Goal: Task Accomplishment & Management: Use online tool/utility

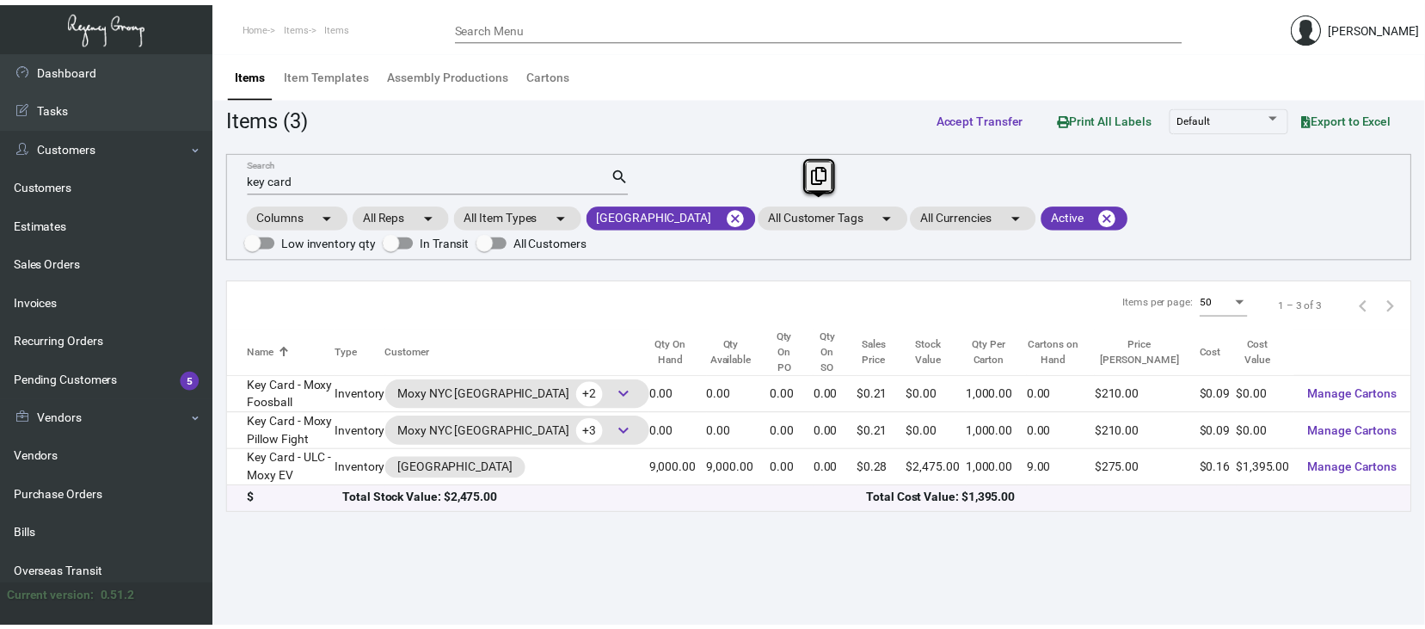
scroll to position [229, 0]
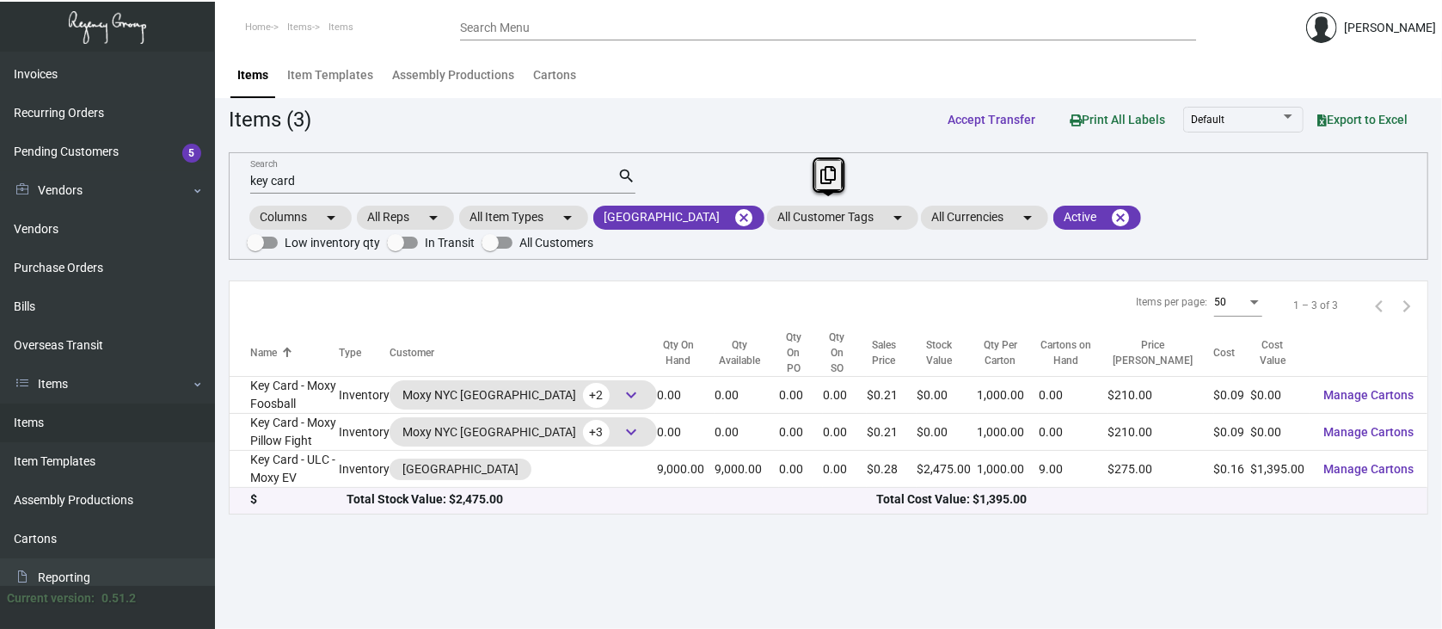
click at [1314, 533] on main "Items Item Templates Assembly Productions Cartons Items (3) Accept Transfer Pri…" at bounding box center [828, 340] width 1227 height 577
click at [734, 210] on mat-icon "cancel" at bounding box center [744, 217] width 21 height 21
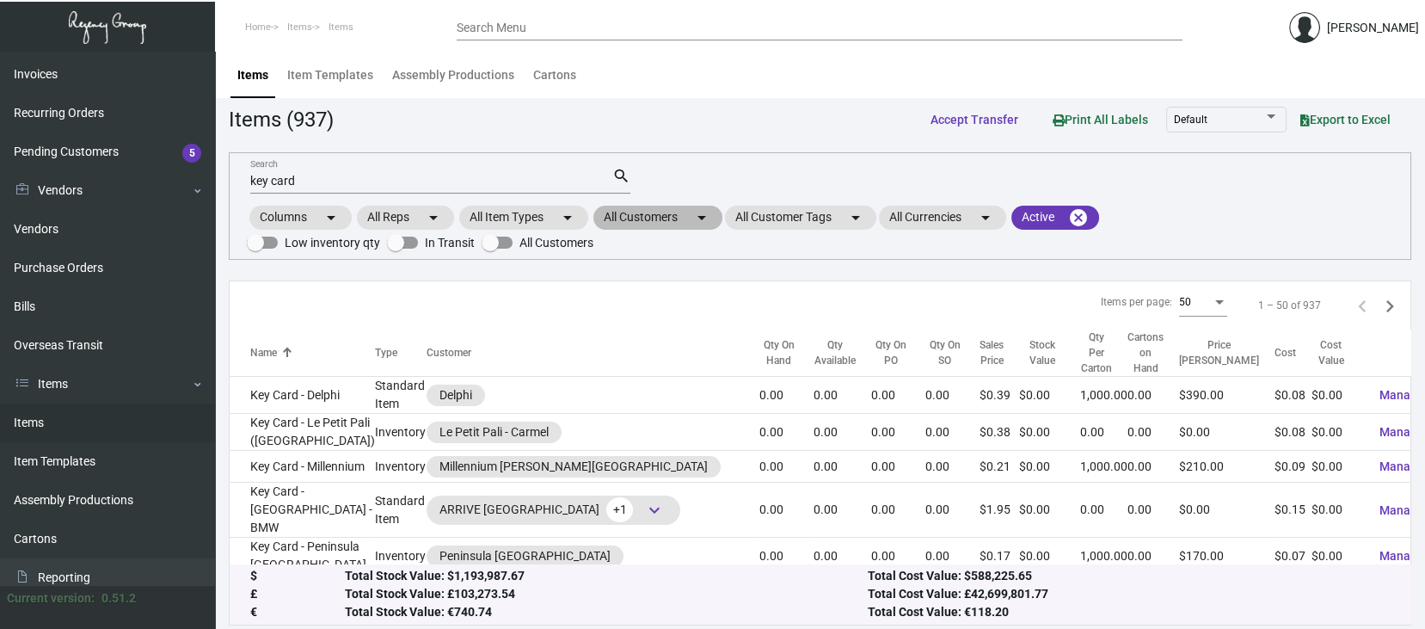
click at [665, 215] on mat-chip "All Customers arrow_drop_down" at bounding box center [657, 218] width 129 height 24
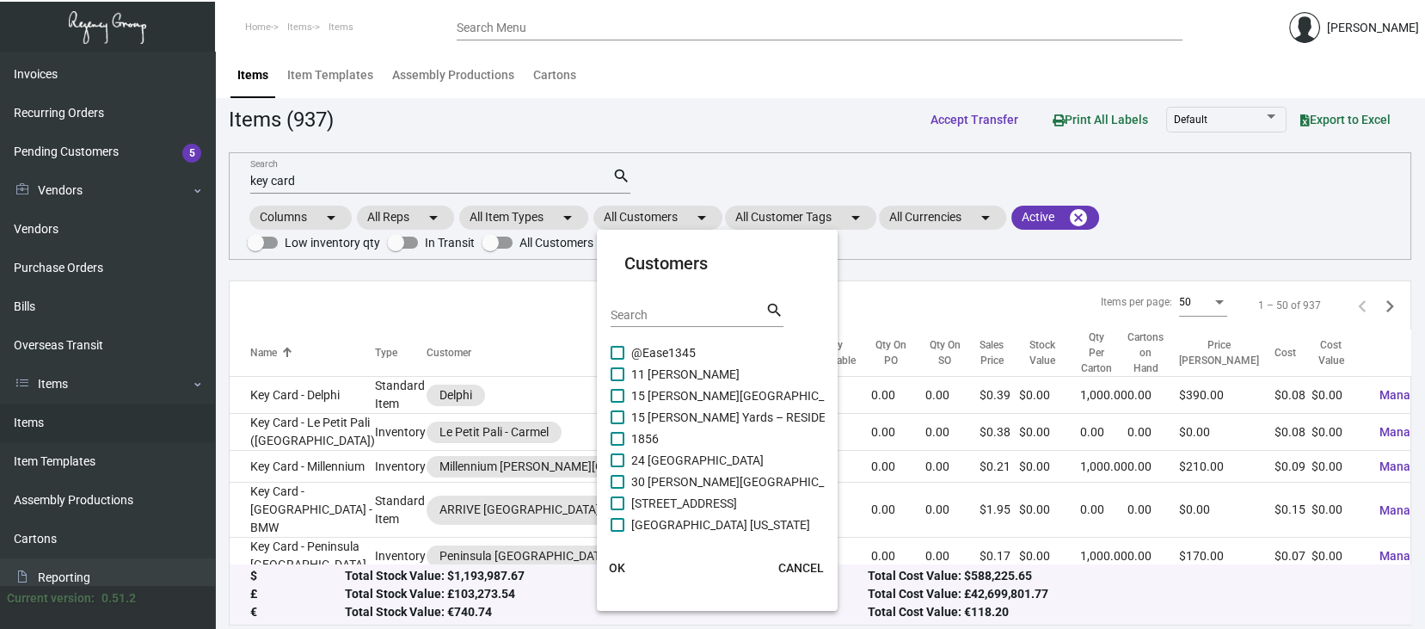
click at [619, 304] on div "Search" at bounding box center [688, 313] width 155 height 27
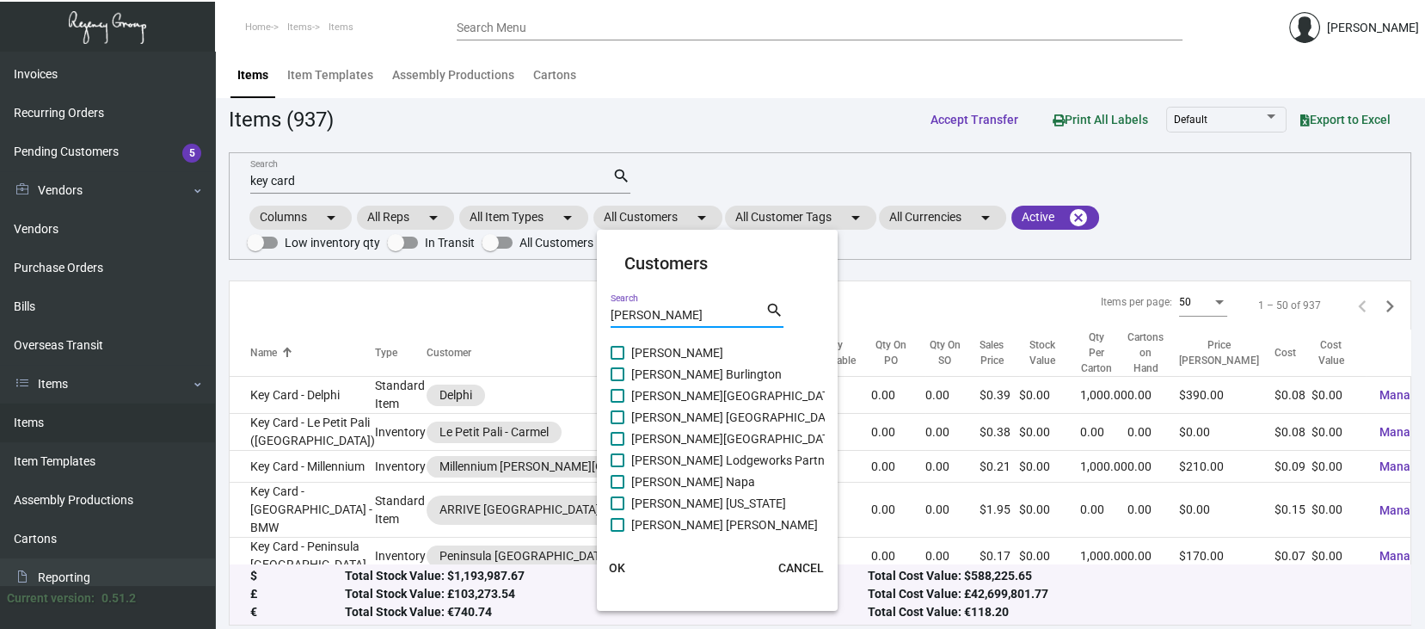
type input "[PERSON_NAME]"
click at [617, 371] on span at bounding box center [618, 374] width 14 height 14
click at [617, 381] on input "[PERSON_NAME] Burlington" at bounding box center [617, 381] width 1 height 1
checkbox input "true"
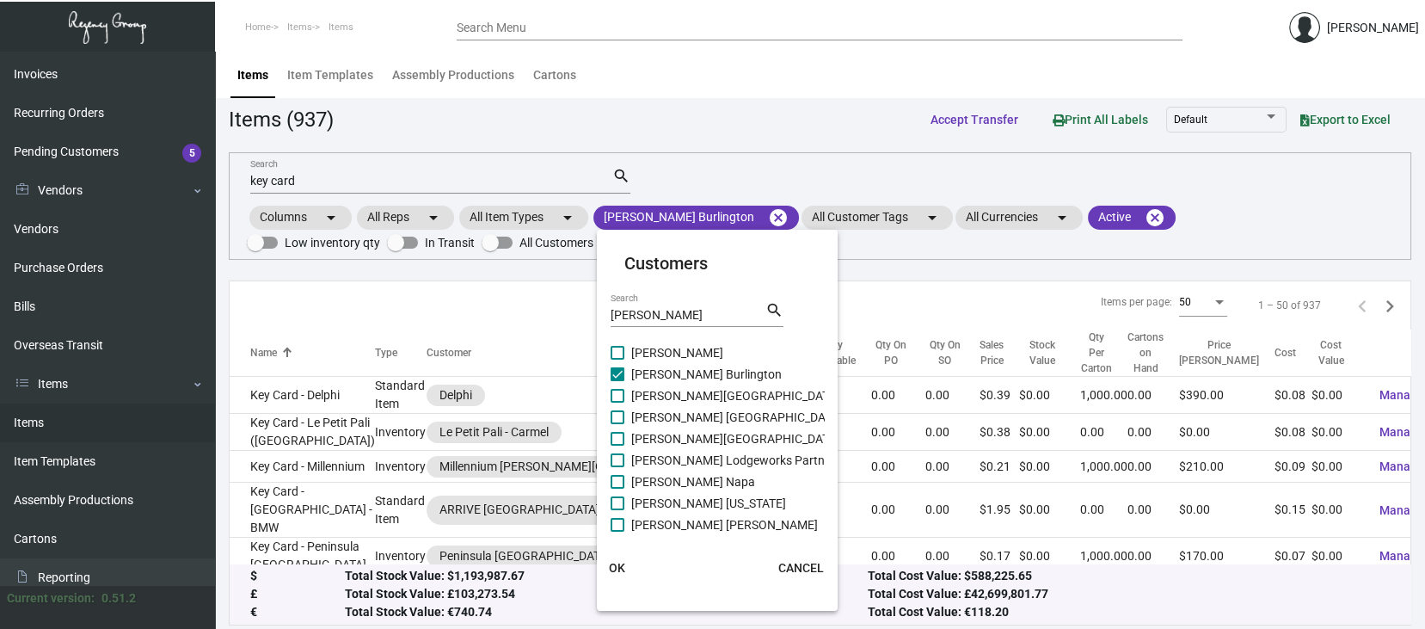
click at [611, 396] on div at bounding box center [611, 385] width 1 height 86
click at [618, 418] on span at bounding box center [618, 417] width 14 height 14
click at [618, 424] on input "[PERSON_NAME] [GEOGRAPHIC_DATA]" at bounding box center [617, 424] width 1 height 1
checkbox input "true"
click at [612, 383] on label "[PERSON_NAME] Burlington" at bounding box center [696, 374] width 171 height 21
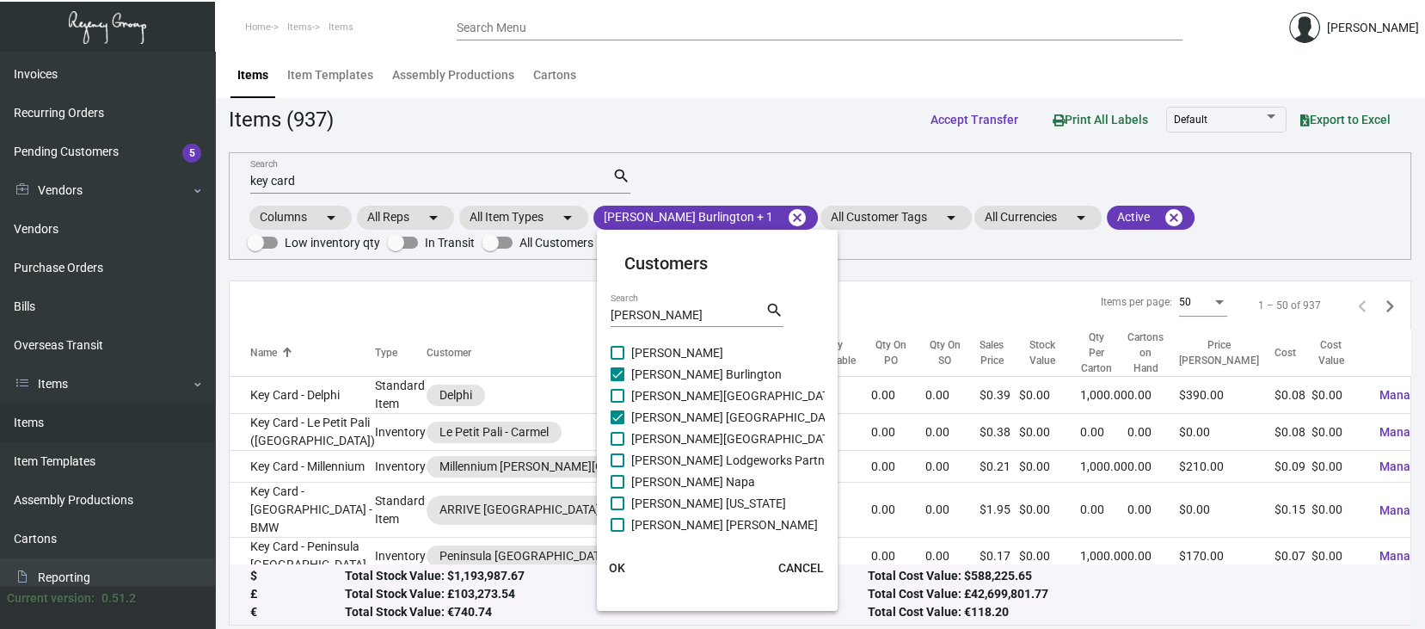
click at [617, 382] on input "[PERSON_NAME] Burlington" at bounding box center [617, 381] width 1 height 1
checkbox input "false"
click at [617, 396] on span at bounding box center [618, 396] width 14 height 14
click at [617, 403] on input "[PERSON_NAME][GEOGRAPHIC_DATA]" at bounding box center [617, 403] width 1 height 1
checkbox input "true"
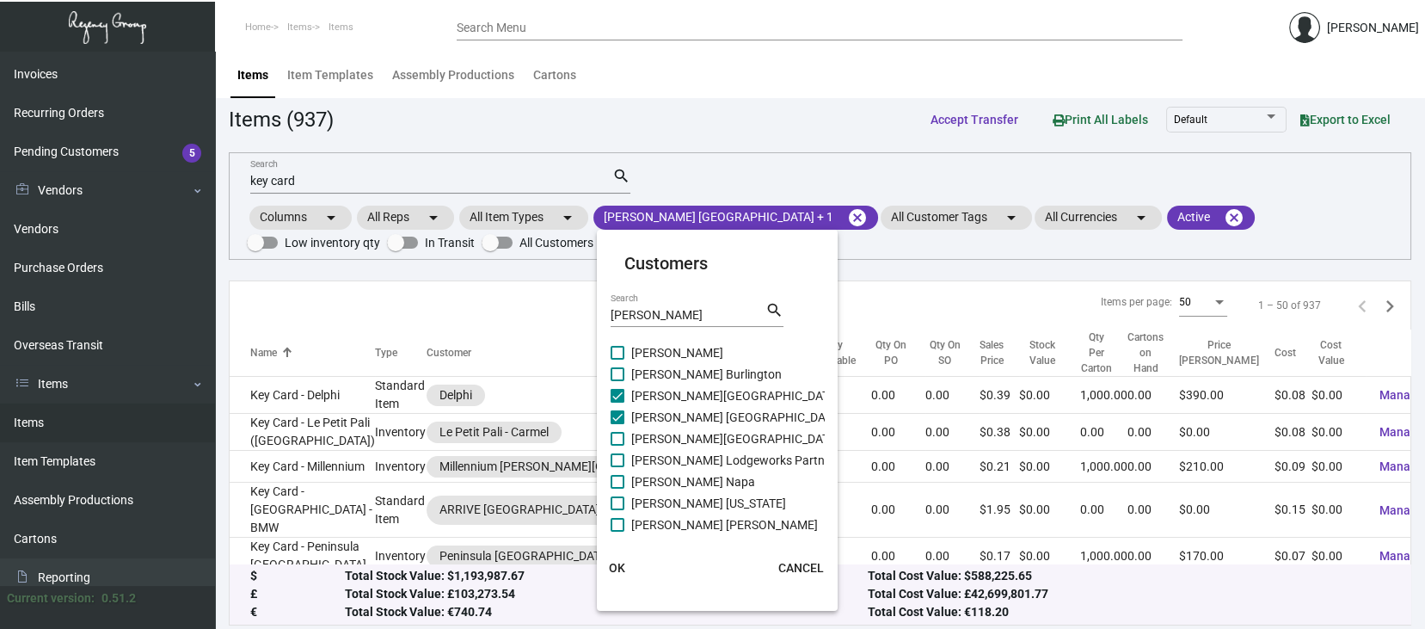
click at [622, 436] on span at bounding box center [618, 439] width 14 height 14
click at [618, 446] on input "[PERSON_NAME][GEOGRAPHIC_DATA]" at bounding box center [617, 446] width 1 height 1
checkbox input "true"
click at [613, 460] on span at bounding box center [618, 460] width 14 height 14
click at [617, 467] on input "[PERSON_NAME] Lodgeworks Partners" at bounding box center [617, 467] width 1 height 1
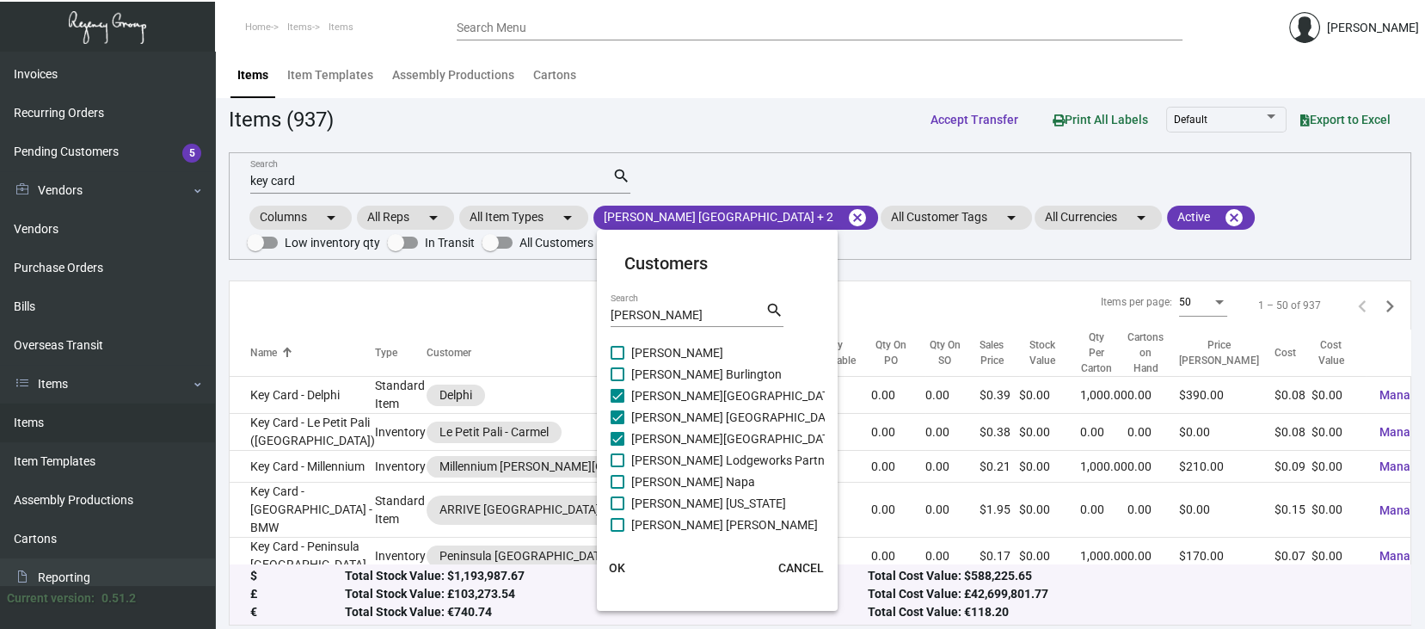
checkbox input "true"
click at [624, 478] on label "[PERSON_NAME] Napa" at bounding box center [683, 481] width 144 height 21
click at [618, 489] on input "[PERSON_NAME] Napa" at bounding box center [617, 489] width 1 height 1
checkbox input "true"
click at [622, 503] on span at bounding box center [618, 503] width 14 height 14
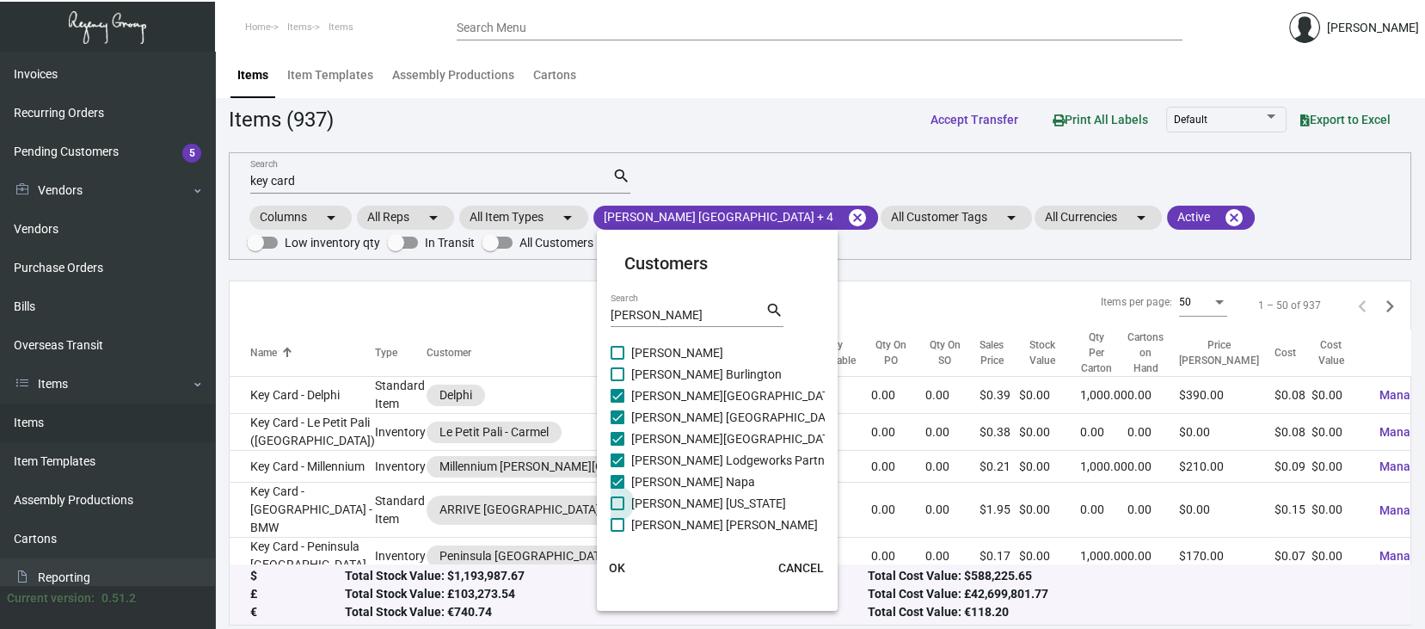
click at [618, 510] on input "[PERSON_NAME] [US_STATE]" at bounding box center [617, 510] width 1 height 1
checkbox input "true"
click at [618, 519] on span at bounding box center [618, 525] width 14 height 14
click at [618, 532] on input "[PERSON_NAME] [PERSON_NAME]" at bounding box center [617, 532] width 1 height 1
checkbox input "true"
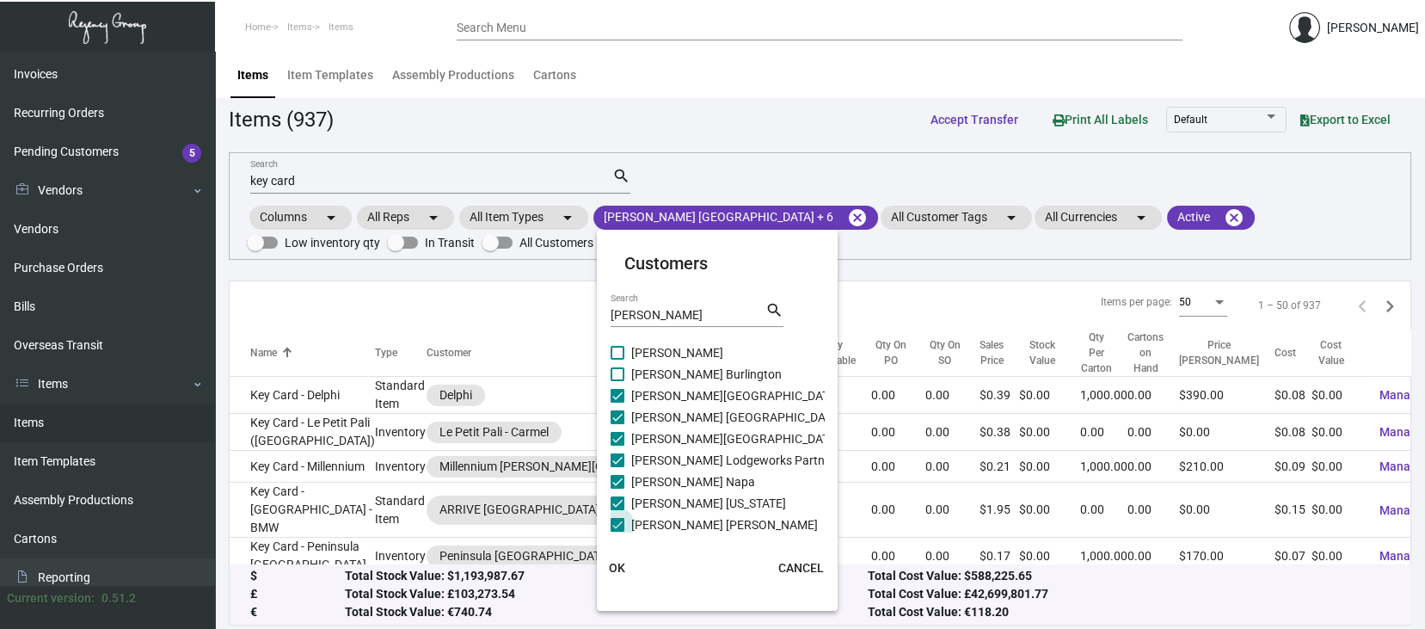
scroll to position [25, 0]
click at [618, 565] on span "OK" at bounding box center [617, 568] width 16 height 14
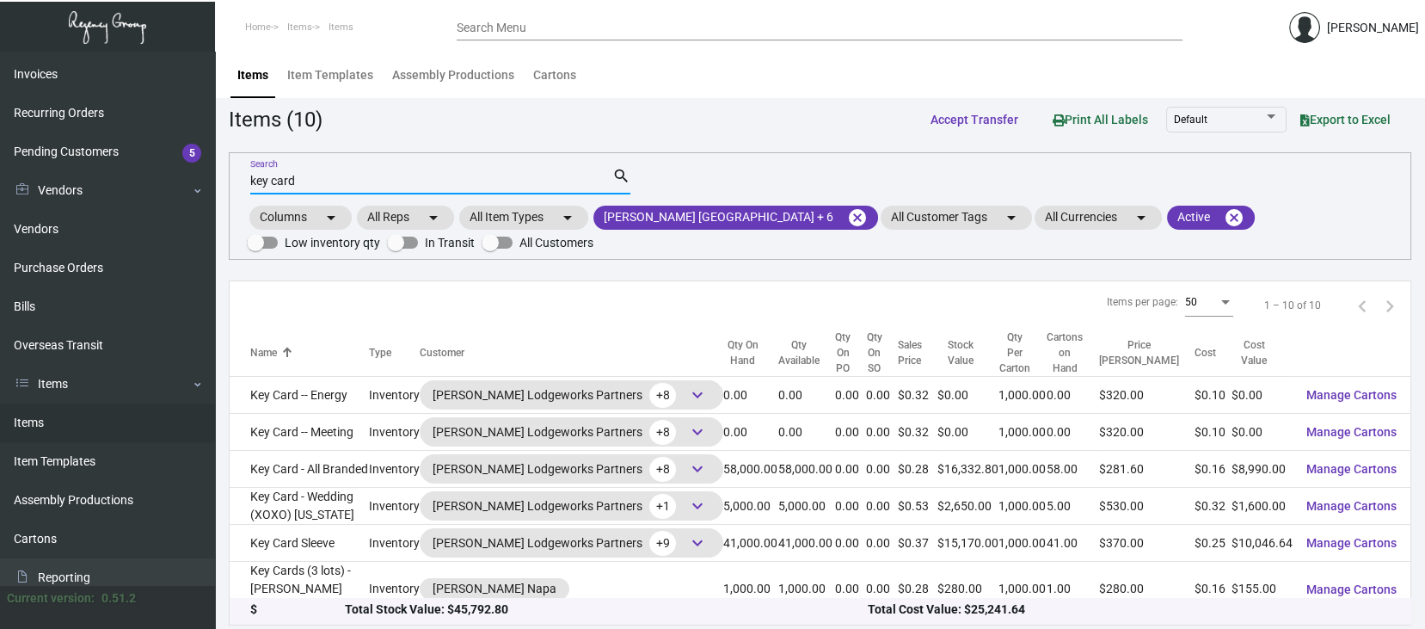
click at [323, 179] on input "key card" at bounding box center [431, 182] width 362 height 14
type input "k"
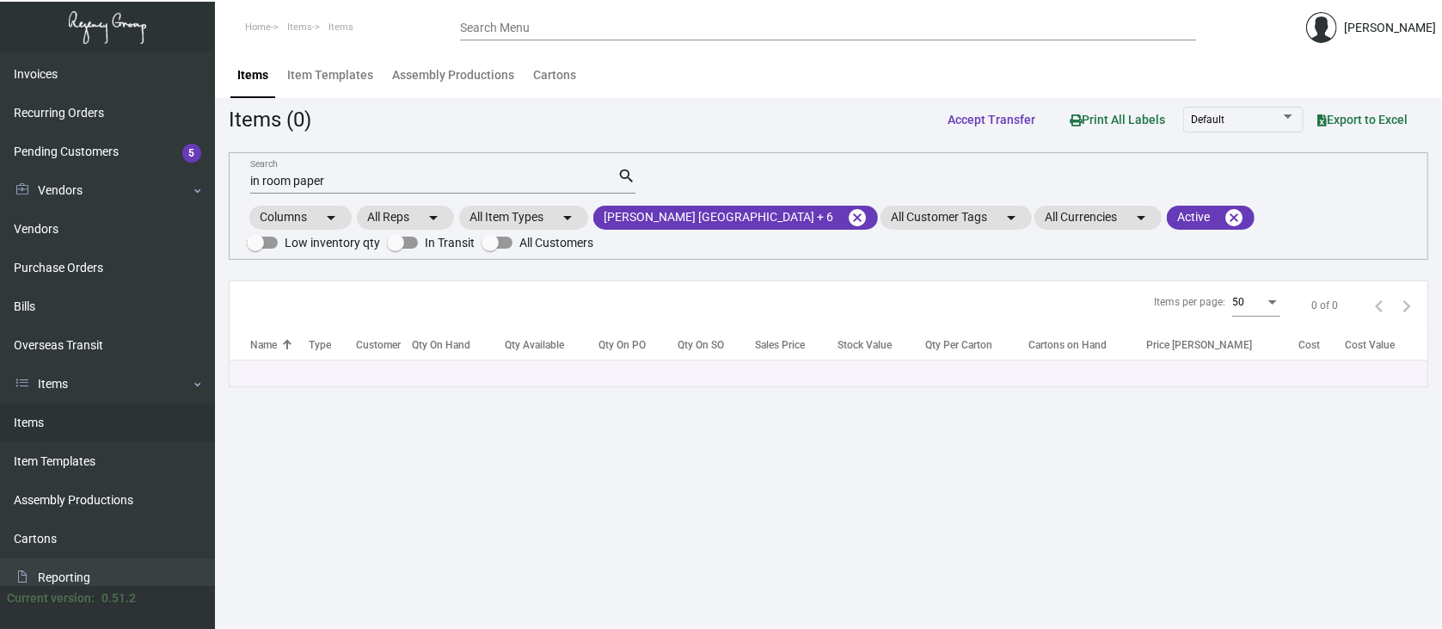
click at [542, 157] on mat-form-field "in room paper Search search" at bounding box center [442, 179] width 385 height 53
click at [543, 157] on mat-form-field "in room paper Search search" at bounding box center [442, 179] width 385 height 53
click at [531, 150] on app-items "Items (0) Accept Transfer Print All Labels Default Export to Excel in room pape…" at bounding box center [829, 245] width 1200 height 284
click at [529, 149] on app-items "Items (0) Accept Transfer Print All Labels Default Export to Excel in room pape…" at bounding box center [829, 245] width 1200 height 284
click at [527, 148] on app-items "Items (0) Accept Transfer Print All Labels Default Export to Excel in room pape…" at bounding box center [829, 245] width 1200 height 284
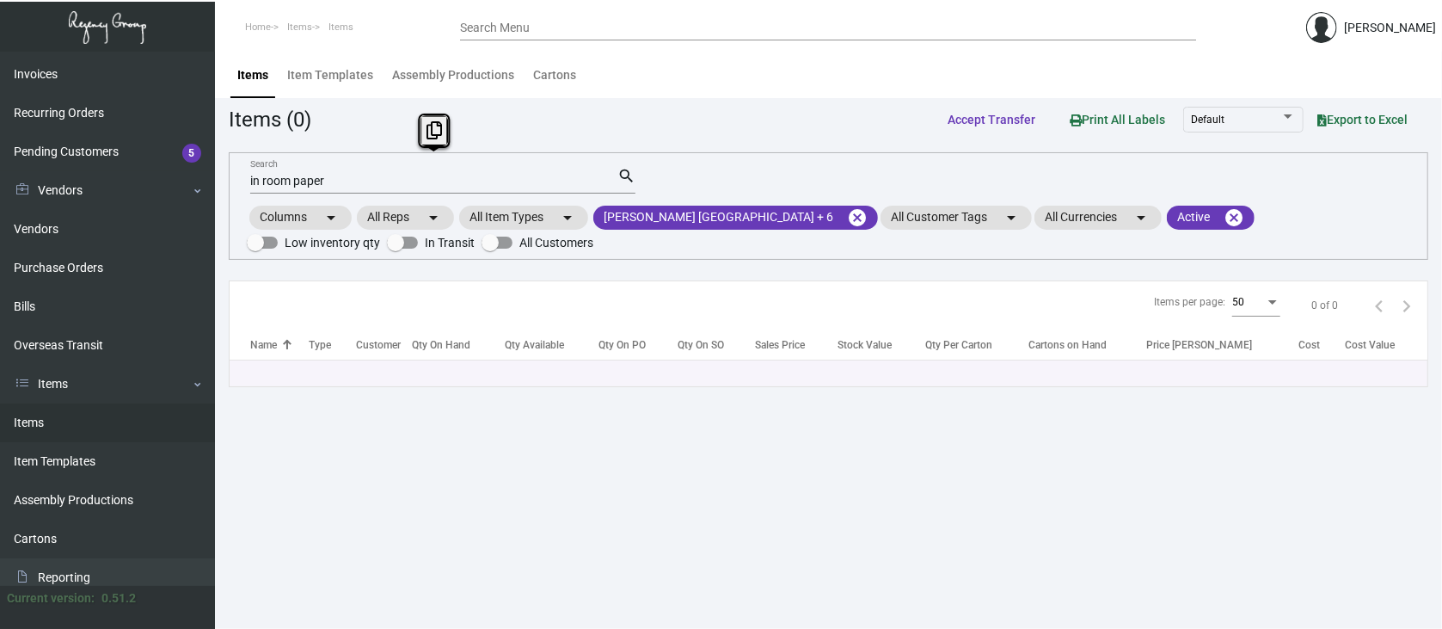
click at [354, 181] on input "in room paper" at bounding box center [433, 182] width 367 height 14
type input "i"
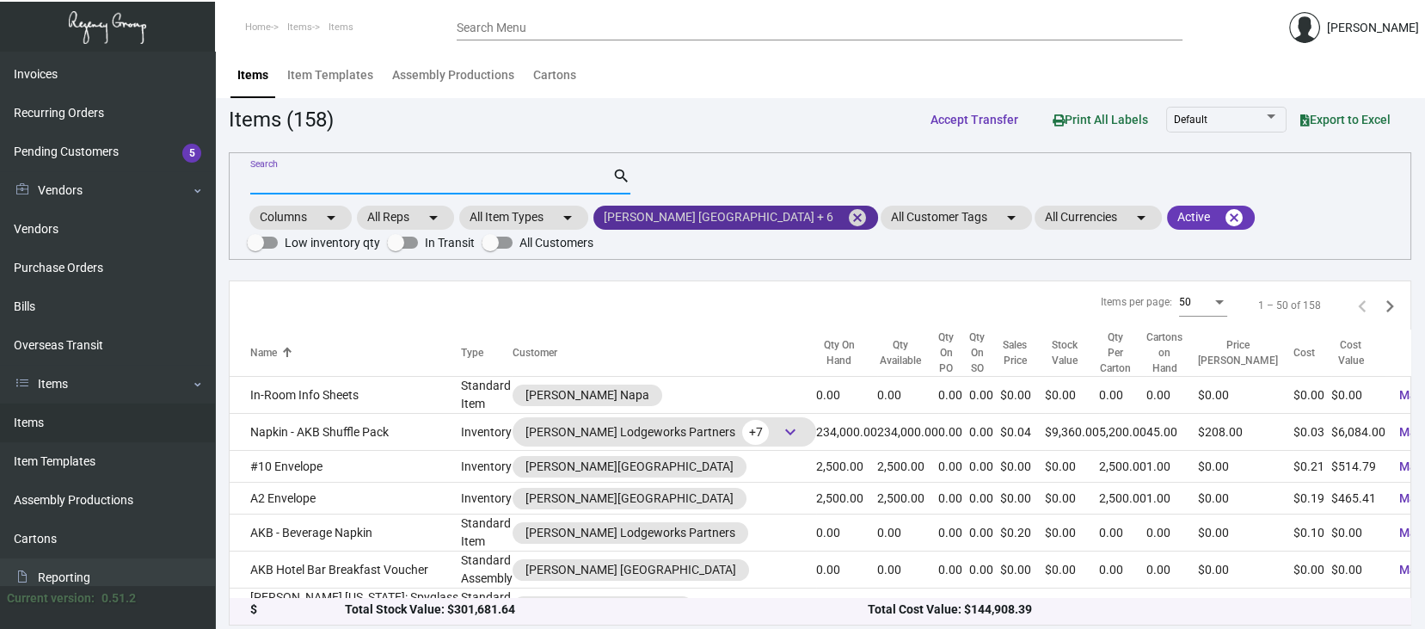
click at [724, 218] on mat-chip "[PERSON_NAME] [GEOGRAPHIC_DATA] + 6 cancel" at bounding box center [735, 218] width 285 height 24
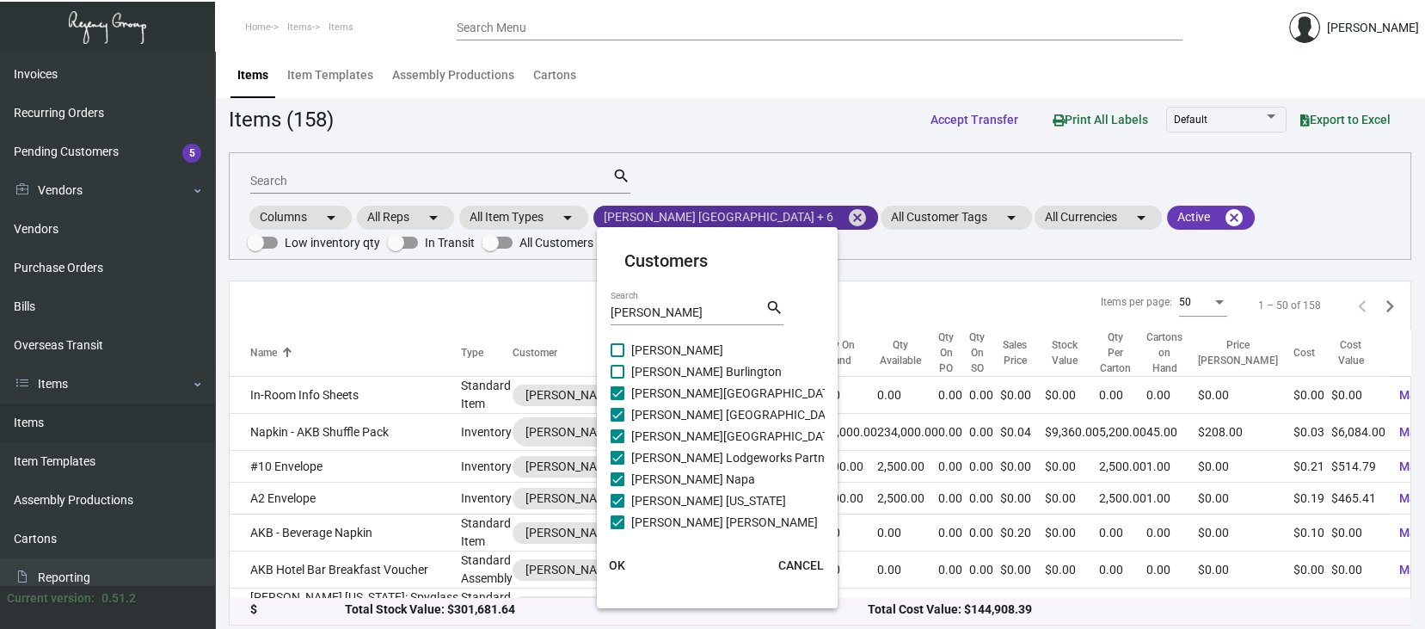
scroll to position [4, 0]
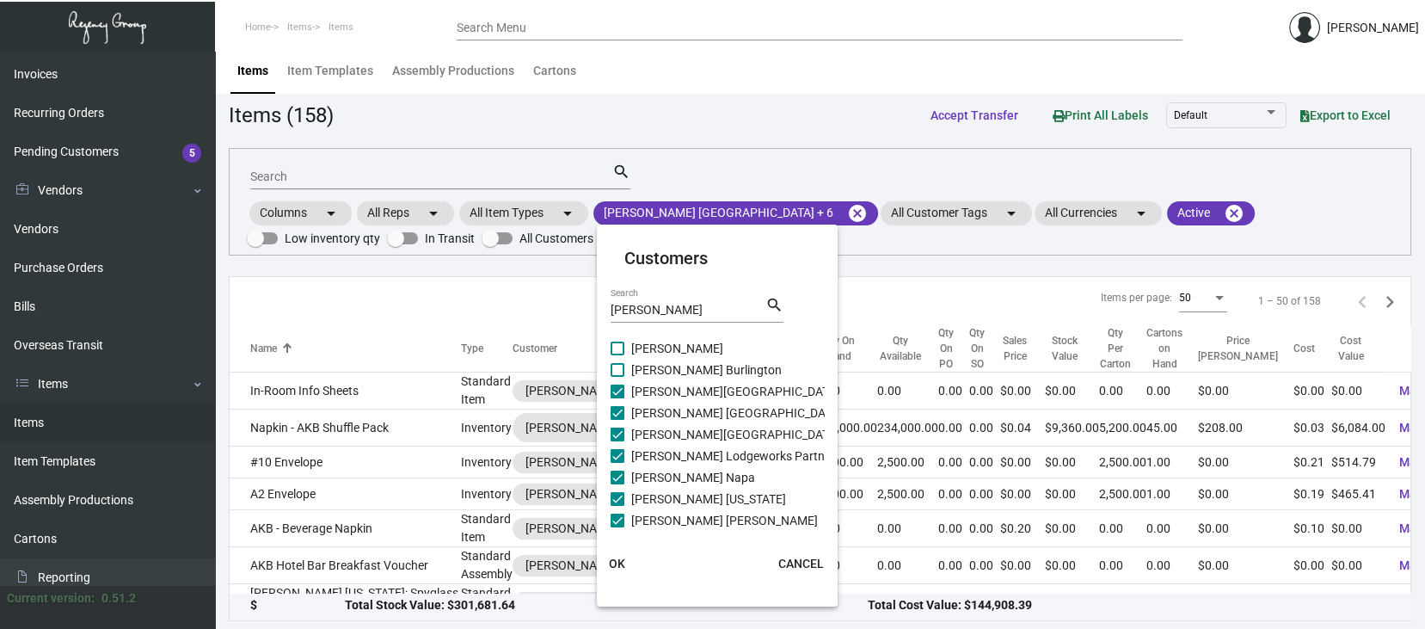
click at [684, 207] on div at bounding box center [712, 314] width 1425 height 629
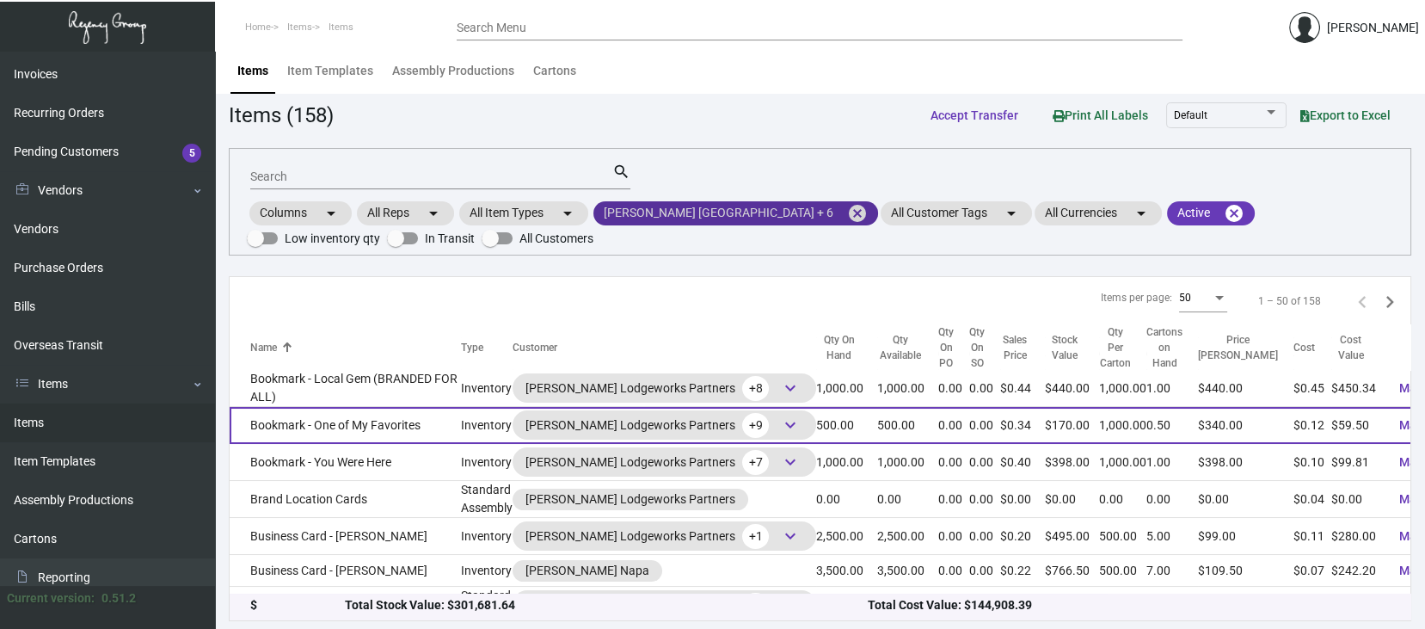
scroll to position [568, 0]
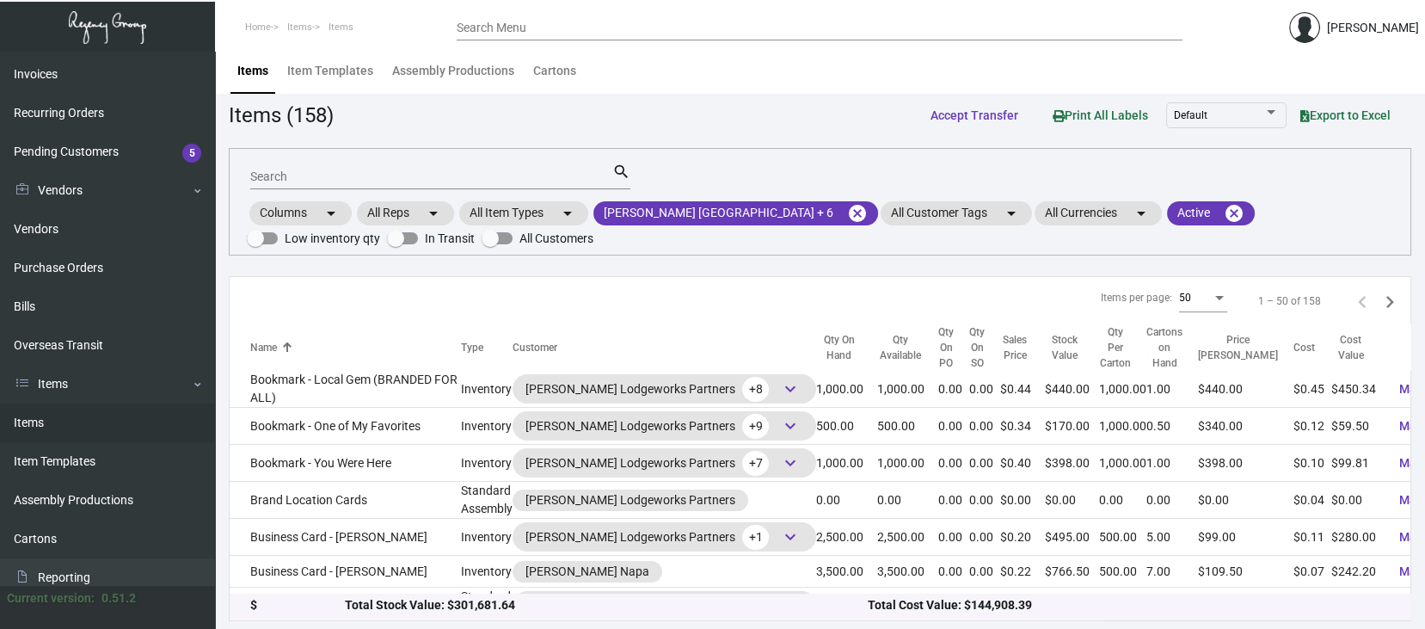
click at [591, 347] on th "Customer" at bounding box center [665, 348] width 304 height 47
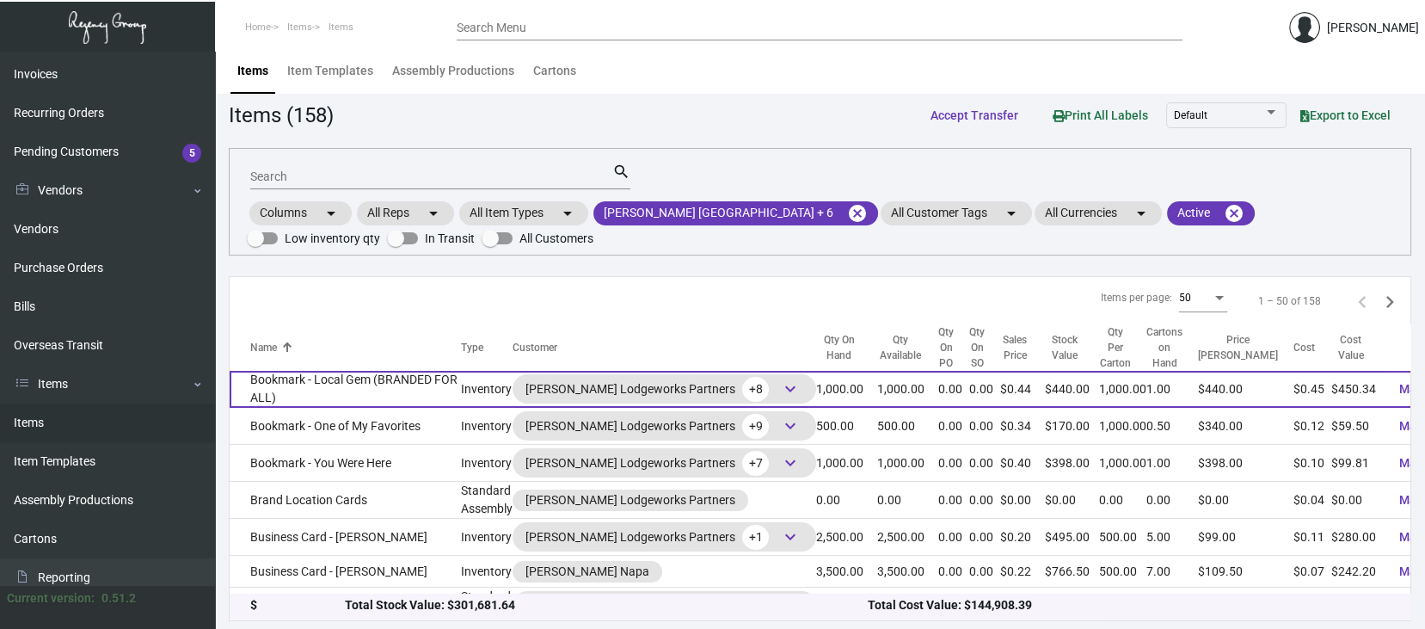
click at [969, 408] on td "0.00" at bounding box center [984, 389] width 31 height 37
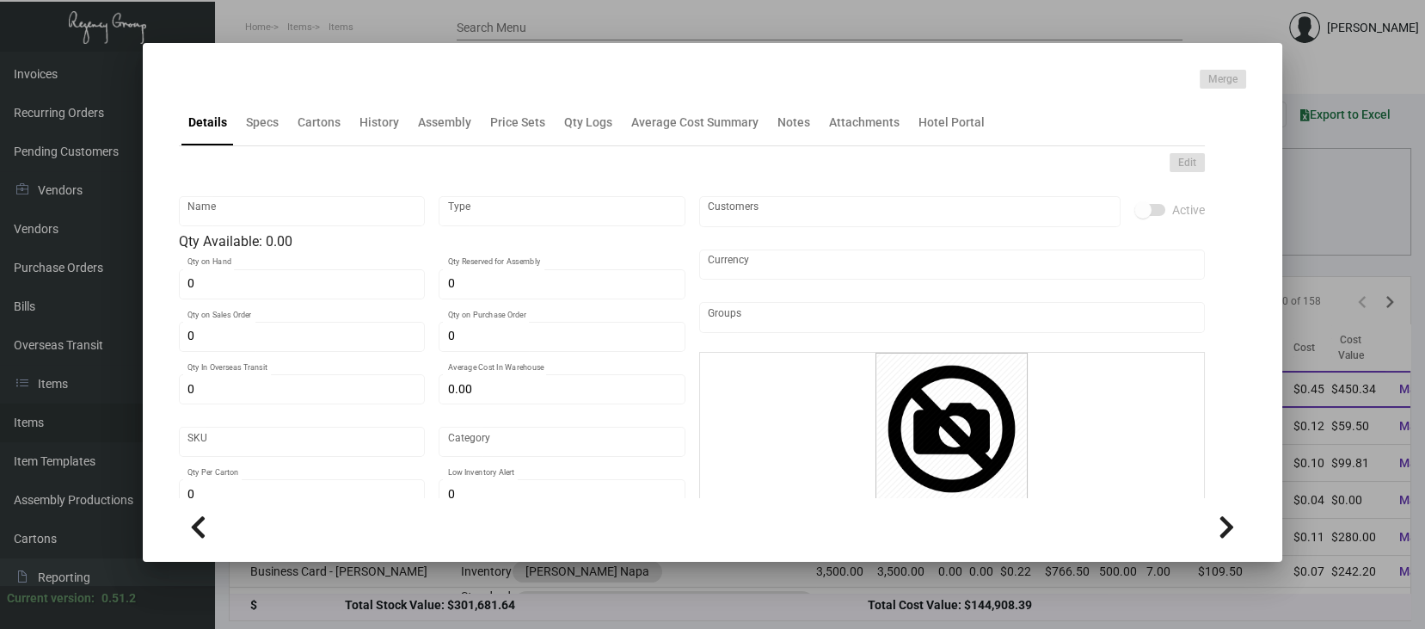
type input "Bookmark - Local Gem (BRANDED FOR ALL)"
type input "Inventory"
type input "1,000"
type input "$ 0.27417"
type input "396"
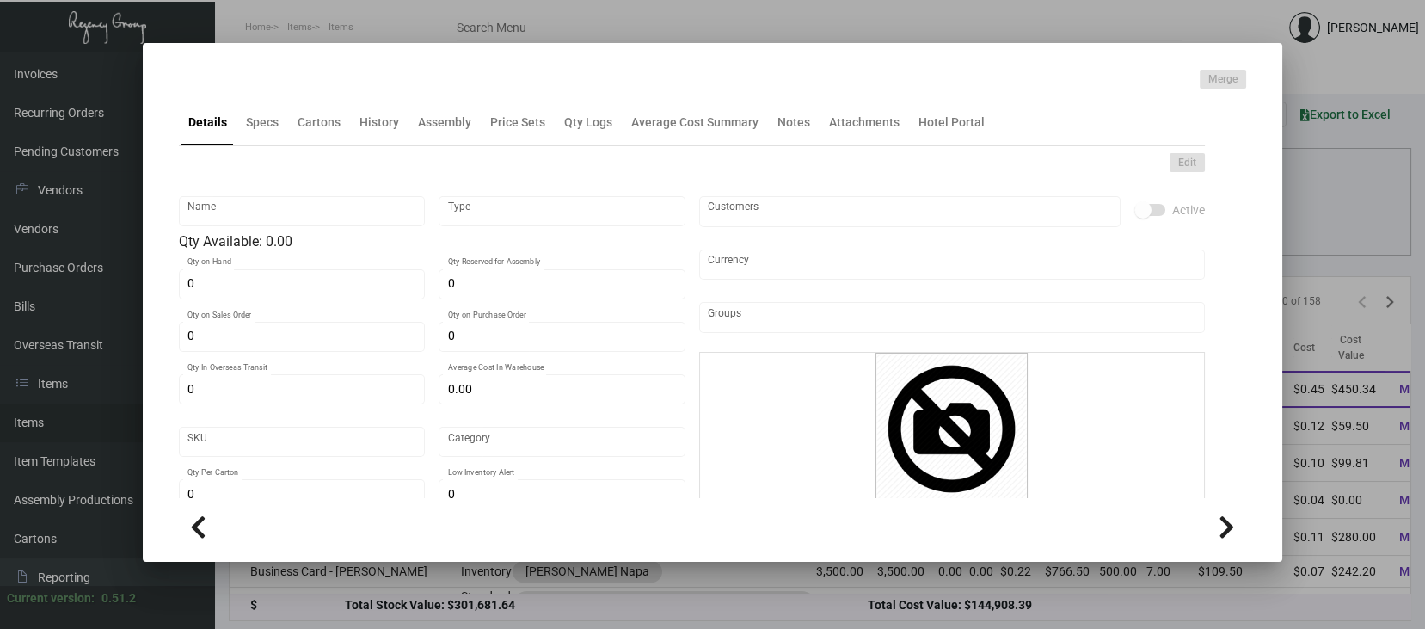
type input "Standard"
type input "1,000"
type input "250"
type input "$ 0.45034"
type input "$ 0.44"
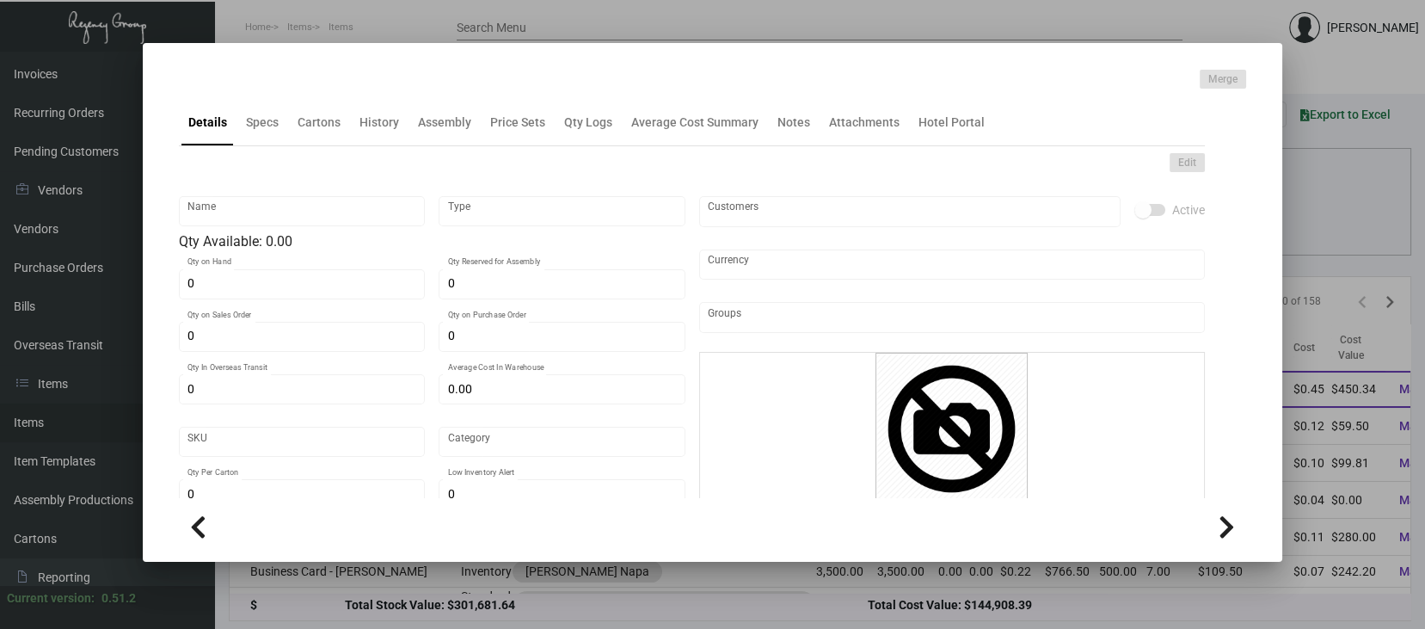
checkbox input "true"
type input "United States Dollar $"
